Goal: Transaction & Acquisition: Purchase product/service

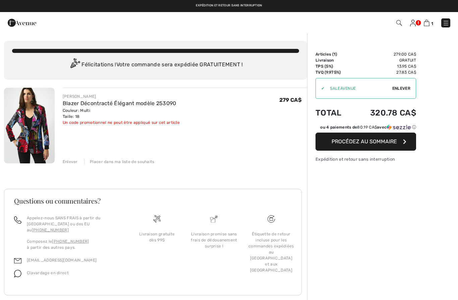
click at [143, 106] on link "Blazer Décontracté Élégant modèle 253090" at bounding box center [120, 103] width 114 height 6
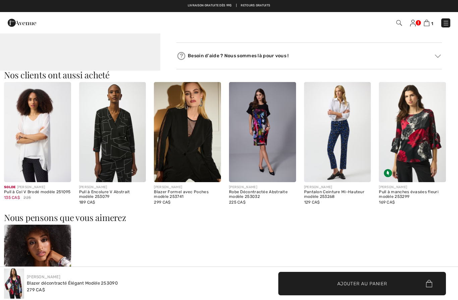
scroll to position [630, 0]
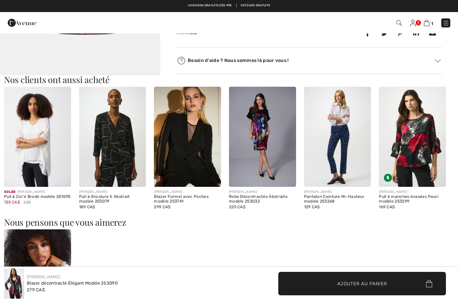
click at [266, 153] on img at bounding box center [262, 137] width 67 height 100
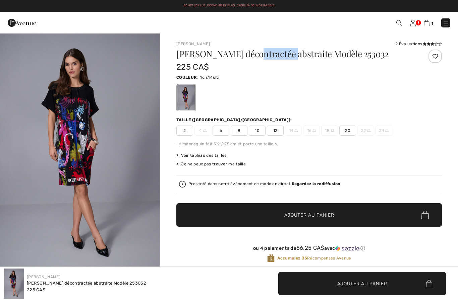
click at [397, 24] on img at bounding box center [399, 23] width 6 height 6
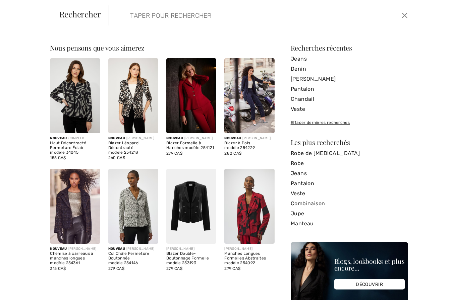
click at [144, 16] on input "search" at bounding box center [228, 15] width 206 height 20
paste input "abstraite"
type input "abstraite"
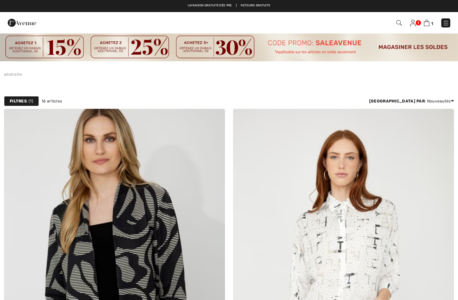
click at [399, 21] on img at bounding box center [399, 23] width 6 height 6
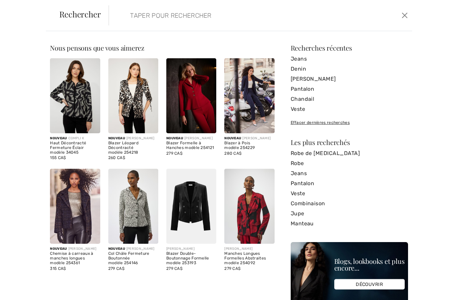
click at [154, 21] on input "search" at bounding box center [228, 15] width 206 height 20
click at [144, 18] on input "search" at bounding box center [228, 15] width 206 height 20
paste input "abstraite"
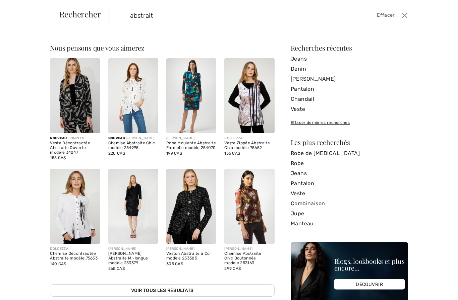
type input "abstrait"
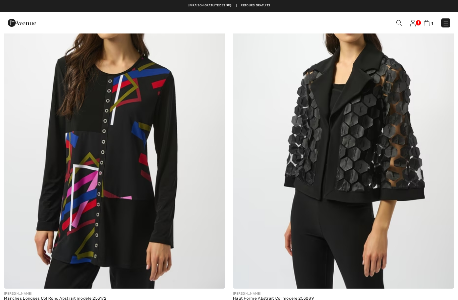
scroll to position [3799, 0]
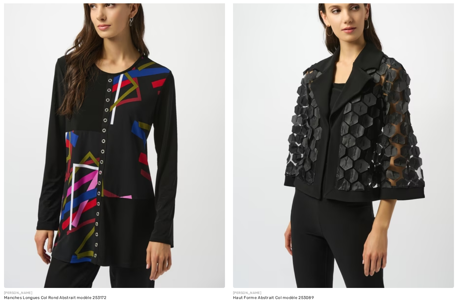
click at [79, 172] on img at bounding box center [114, 123] width 221 height 332
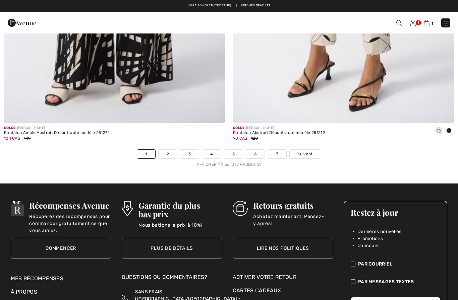
scroll to position [6549, 0]
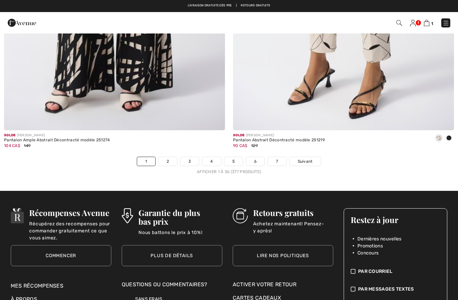
click at [165, 161] on link "2" at bounding box center [168, 161] width 18 height 9
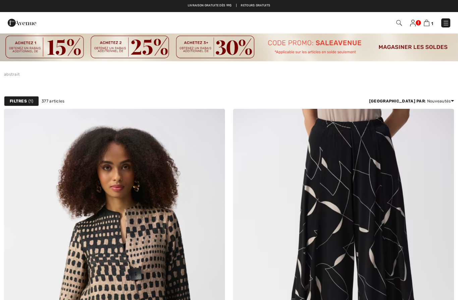
click at [15, 103] on strong "Filtres" at bounding box center [18, 101] width 17 height 6
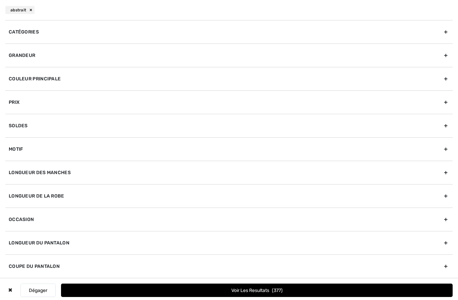
click at [22, 58] on div "Grandeur" at bounding box center [228, 55] width 447 height 23
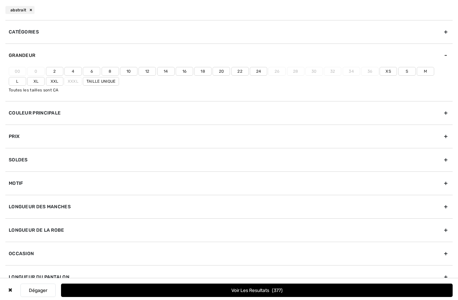
click at [185, 69] on label "16" at bounding box center [184, 71] width 17 height 9
click at [0, 0] on input"] "16" at bounding box center [0, 0] width 0 height 0
click at [203, 73] on label "18" at bounding box center [202, 71] width 17 height 9
click at [0, 0] on input"] "18" at bounding box center [0, 0] width 0 height 0
click at [31, 84] on label "Xl" at bounding box center [35, 81] width 17 height 9
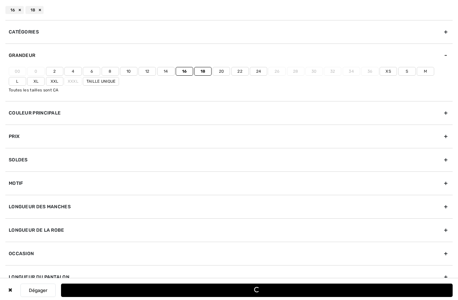
click at [0, 0] on input"] "Xl" at bounding box center [0, 0] width 0 height 0
click at [256, 289] on div "Loading..." at bounding box center [257, 290] width 6 height 6
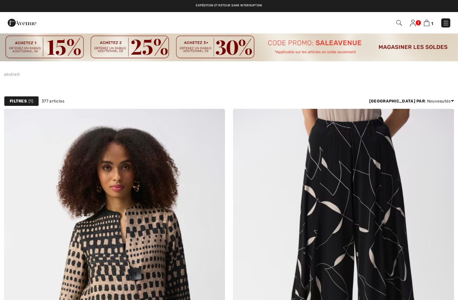
click at [20, 103] on strong "Filtres" at bounding box center [18, 101] width 17 height 6
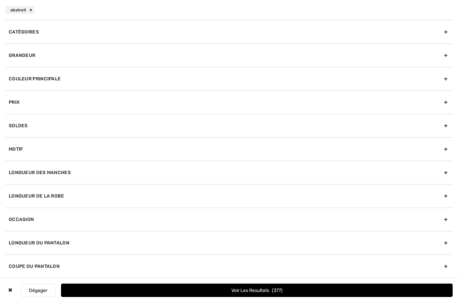
click at [19, 54] on div "Grandeur" at bounding box center [228, 55] width 447 height 23
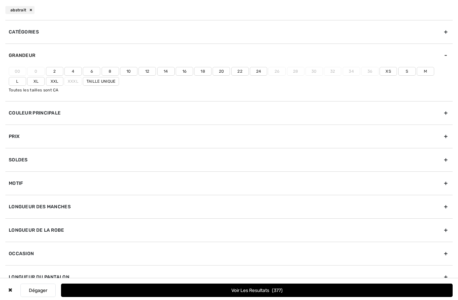
click at [34, 82] on label "Xl" at bounding box center [35, 81] width 17 height 9
click at [0, 0] on input"] "Xl" at bounding box center [0, 0] width 0 height 0
click at [204, 72] on label "18" at bounding box center [202, 71] width 17 height 9
click at [0, 0] on input"] "18" at bounding box center [0, 0] width 0 height 0
click at [184, 72] on label "16" at bounding box center [184, 71] width 17 height 9
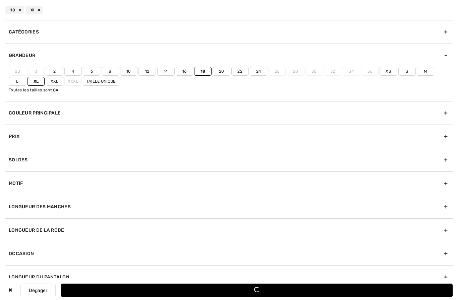
click at [0, 0] on input"] "16" at bounding box center [0, 0] width 0 height 0
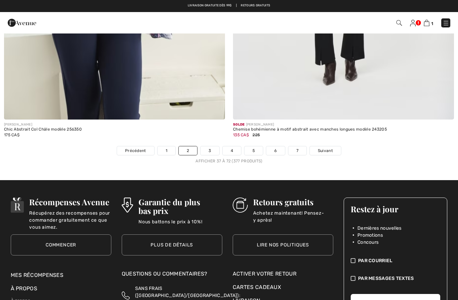
scroll to position [6558, 0]
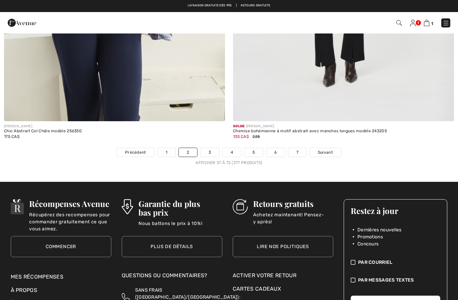
click at [211, 148] on link "3" at bounding box center [209, 152] width 18 height 9
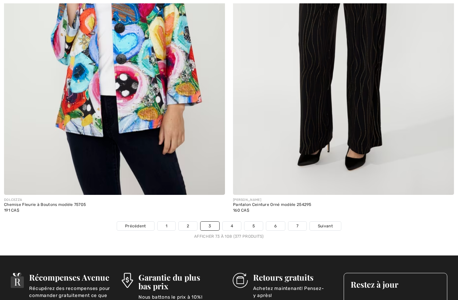
scroll to position [6509, 0]
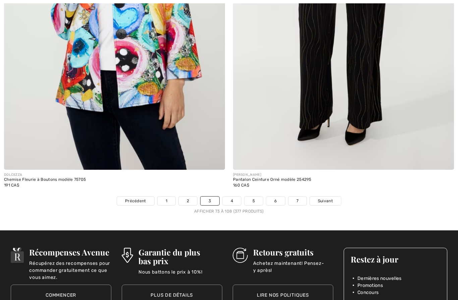
click at [232, 197] on link "4" at bounding box center [232, 201] width 18 height 9
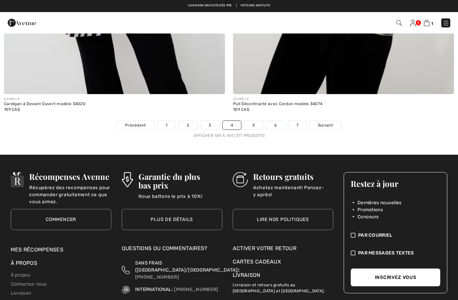
scroll to position [6581, 0]
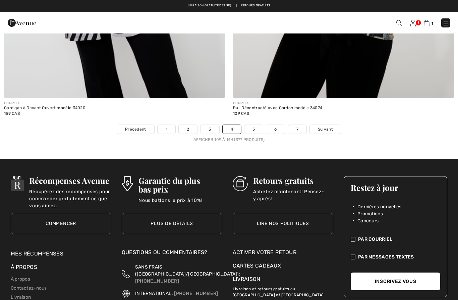
click at [255, 125] on link "5" at bounding box center [253, 129] width 18 height 9
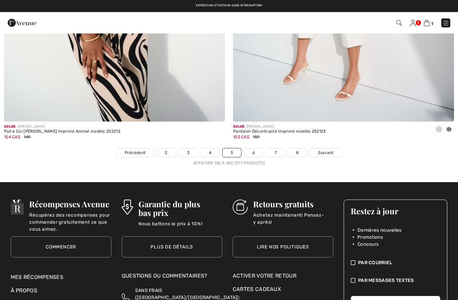
scroll to position [6548, 0]
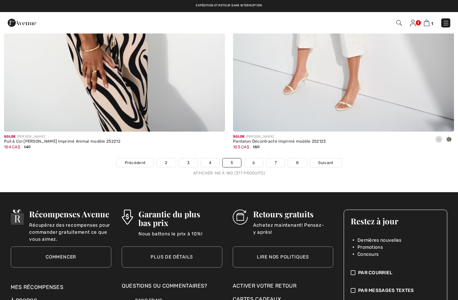
click at [252, 160] on link "6" at bounding box center [253, 163] width 18 height 9
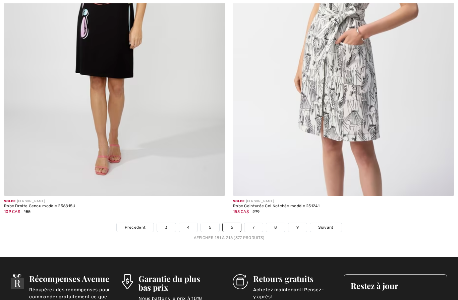
scroll to position [6484, 0]
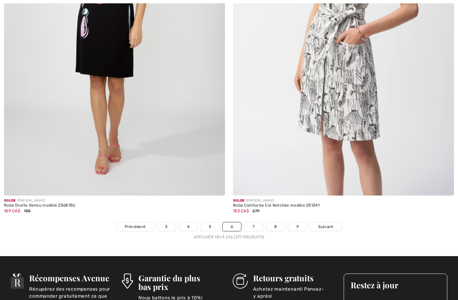
click at [253, 223] on link "7" at bounding box center [253, 227] width 18 height 9
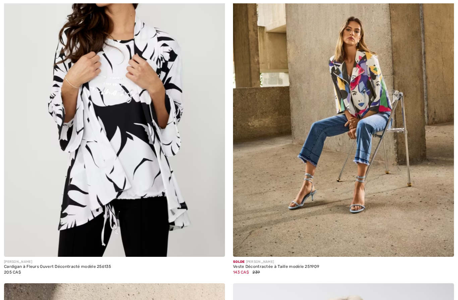
scroll to position [184, 0]
click at [315, 213] on img at bounding box center [343, 91] width 221 height 332
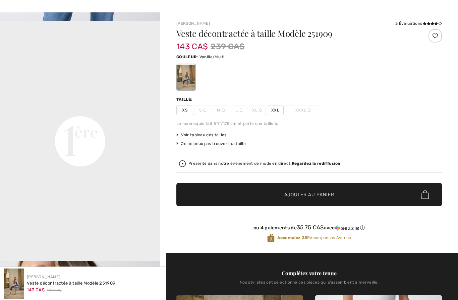
scroll to position [463, 0]
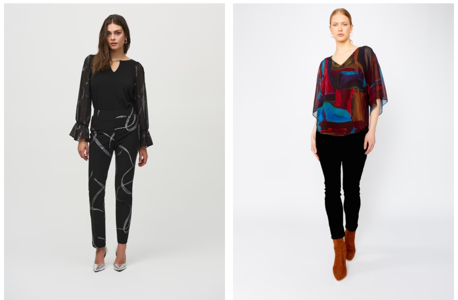
scroll to position [4940, 0]
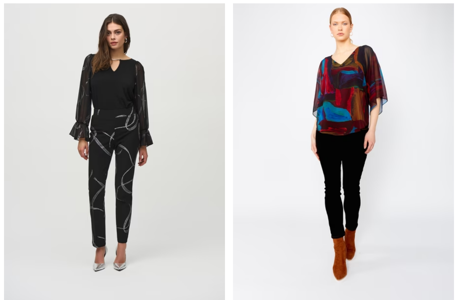
click at [355, 182] on img at bounding box center [343, 143] width 221 height 332
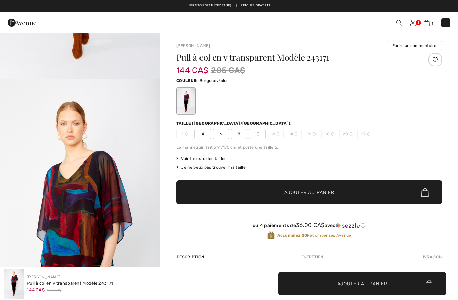
scroll to position [186, 0]
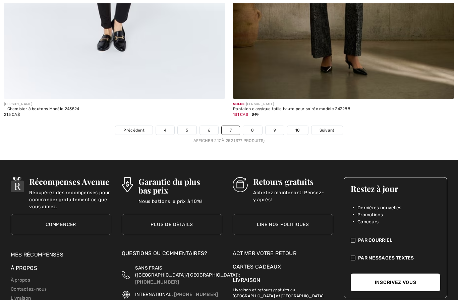
scroll to position [6582, 0]
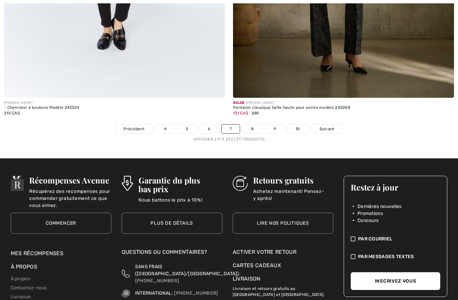
click at [253, 125] on link "8" at bounding box center [252, 129] width 19 height 9
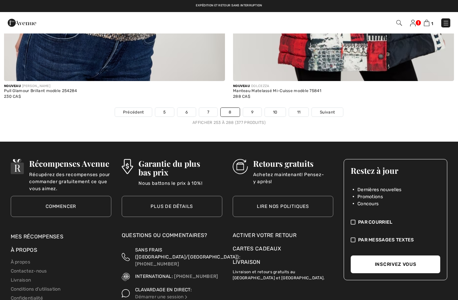
scroll to position [6539, 0]
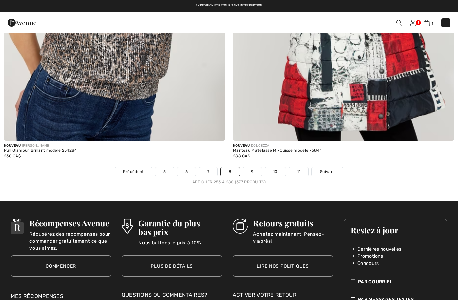
click at [253, 169] on link "9" at bounding box center [252, 172] width 18 height 9
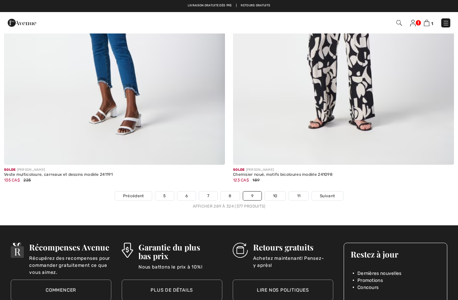
scroll to position [6509, 0]
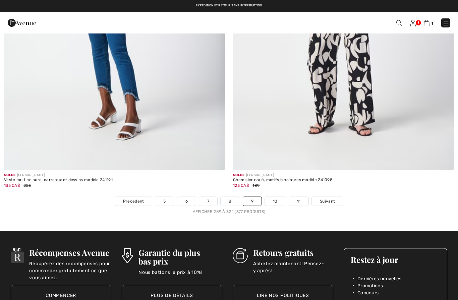
click at [275, 199] on link "10" at bounding box center [275, 201] width 21 height 9
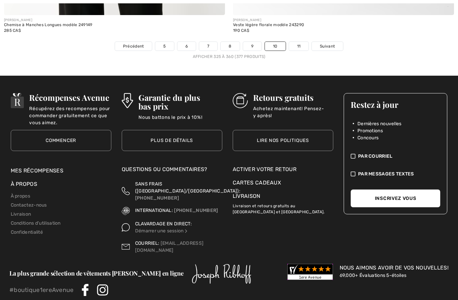
scroll to position [6663, 0]
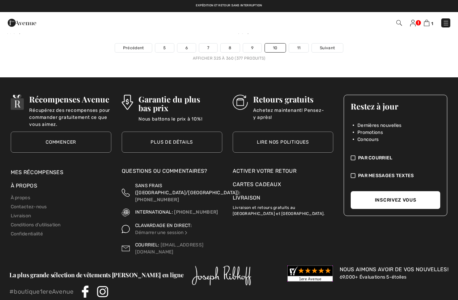
click at [298, 44] on link "11" at bounding box center [299, 48] width 20 height 9
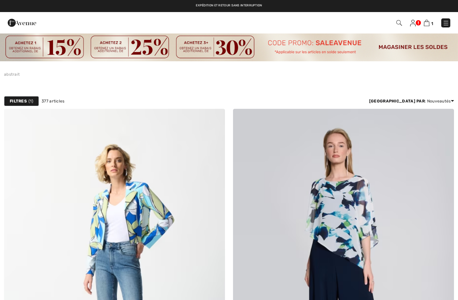
checkbox input "true"
click at [426, 24] on img at bounding box center [427, 23] width 6 height 6
